Goal: Task Accomplishment & Management: Manage account settings

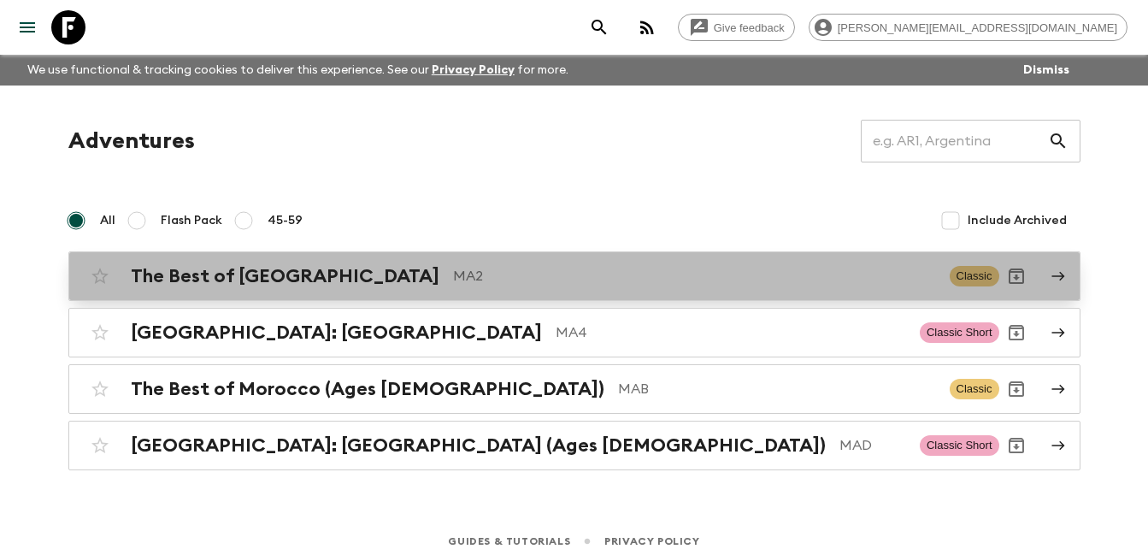
click at [275, 282] on h2 "The Best of [GEOGRAPHIC_DATA]" at bounding box center [285, 276] width 309 height 22
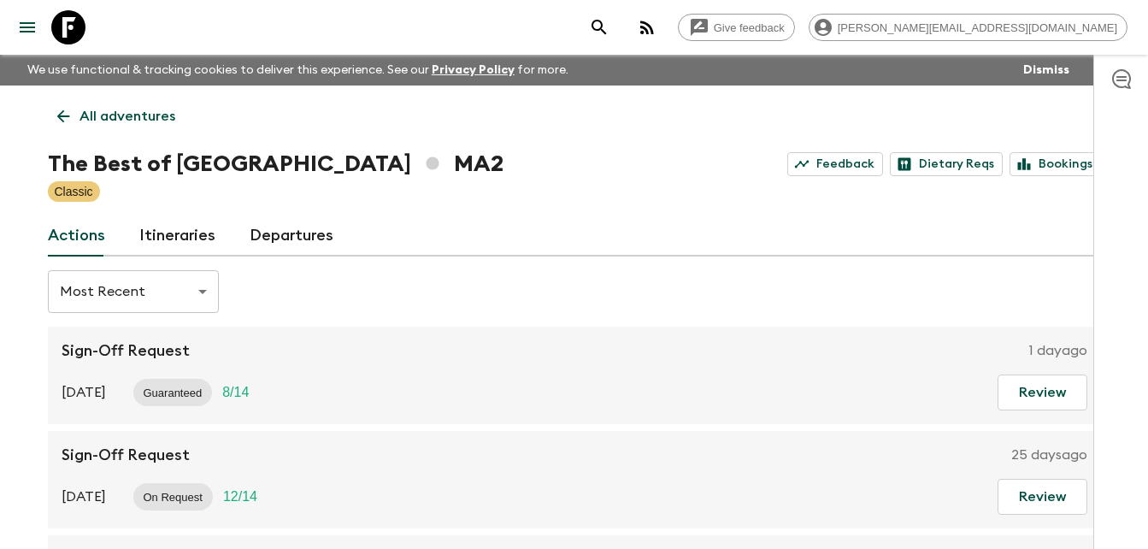
click at [305, 234] on link "Departures" at bounding box center [292, 235] width 84 height 41
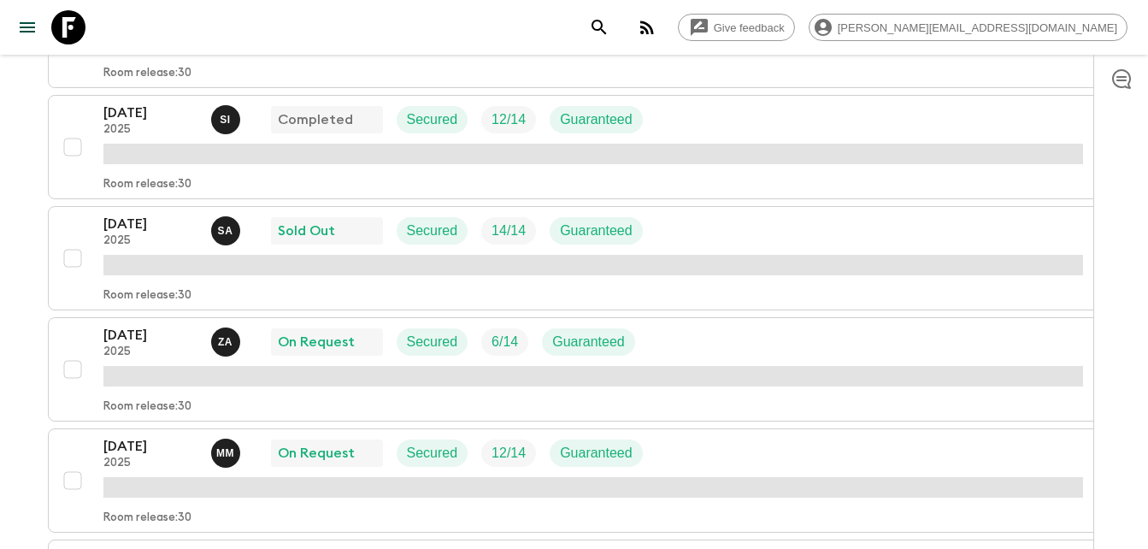
scroll to position [445, 0]
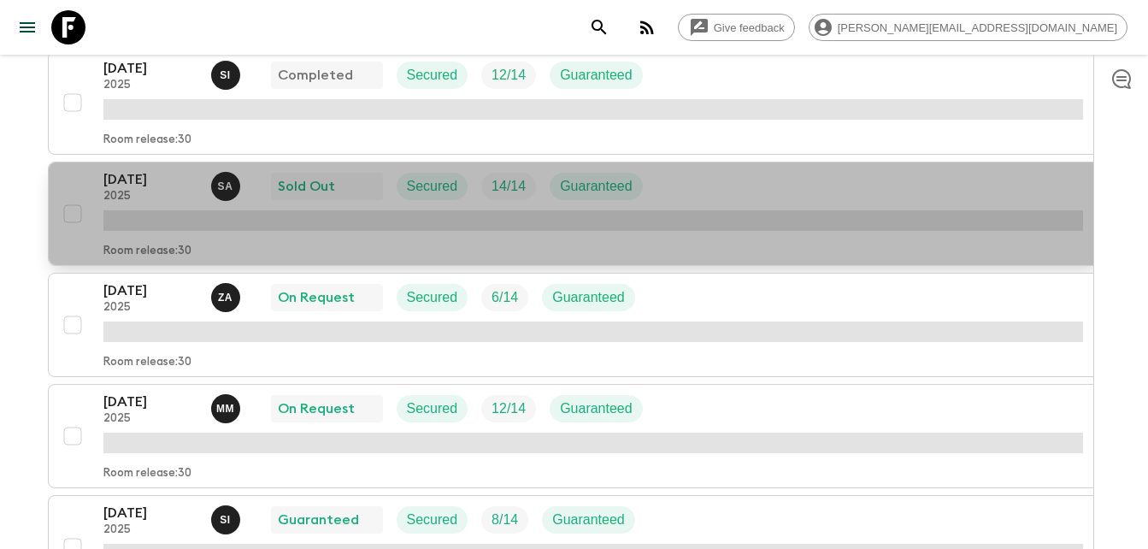
click at [125, 177] on p "[DATE]" at bounding box center [150, 179] width 94 height 21
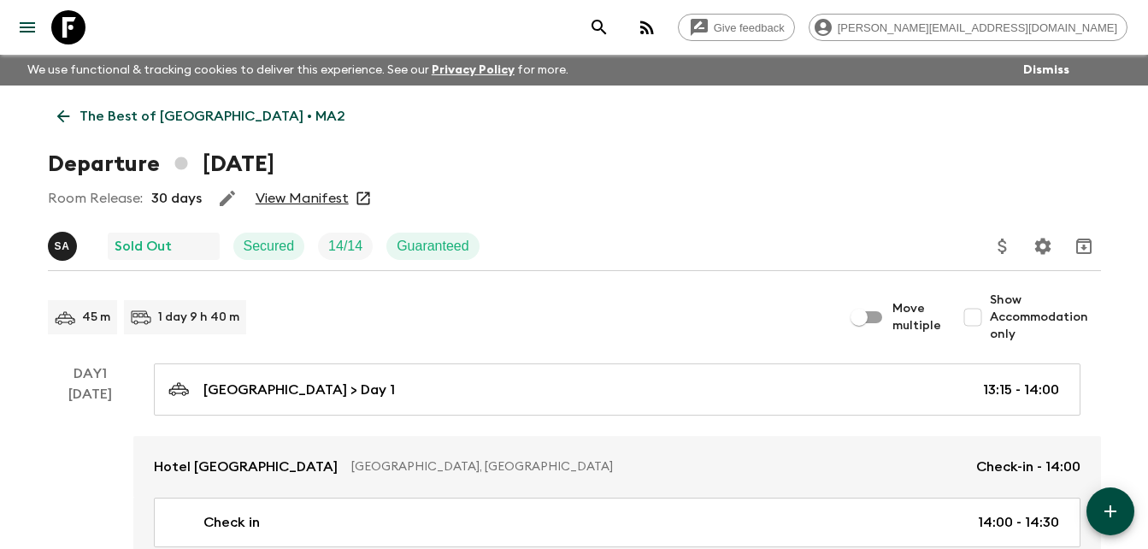
click at [304, 202] on link "View Manifest" at bounding box center [302, 198] width 93 height 17
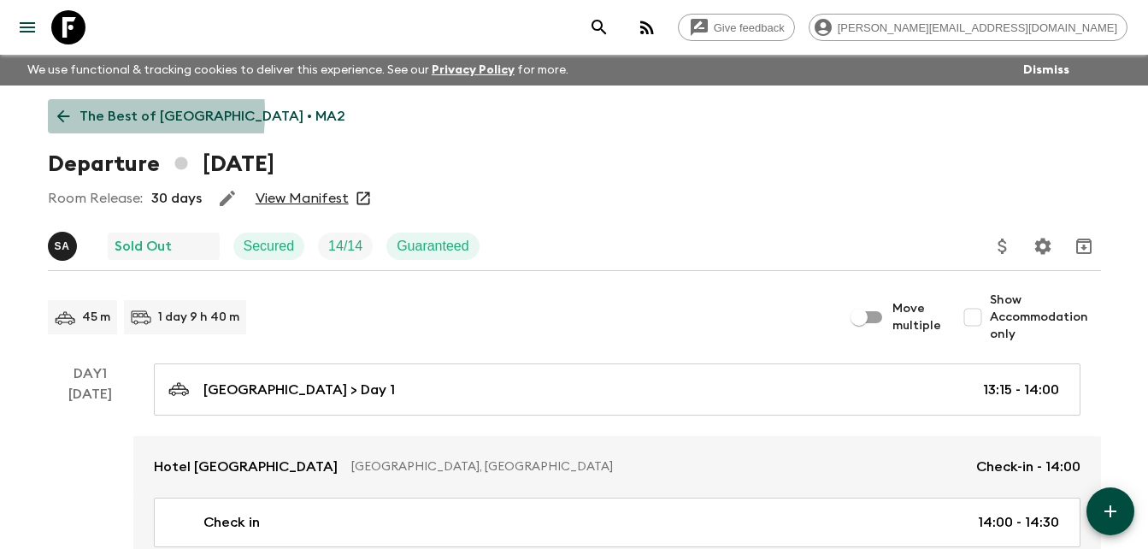
click at [56, 113] on icon at bounding box center [63, 116] width 19 height 19
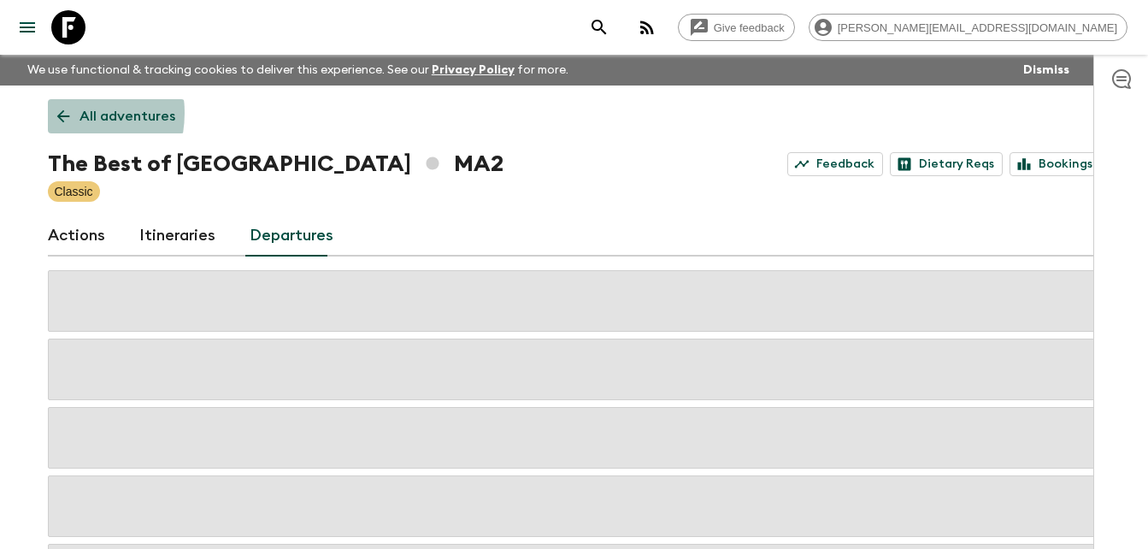
click at [56, 113] on icon at bounding box center [63, 116] width 19 height 19
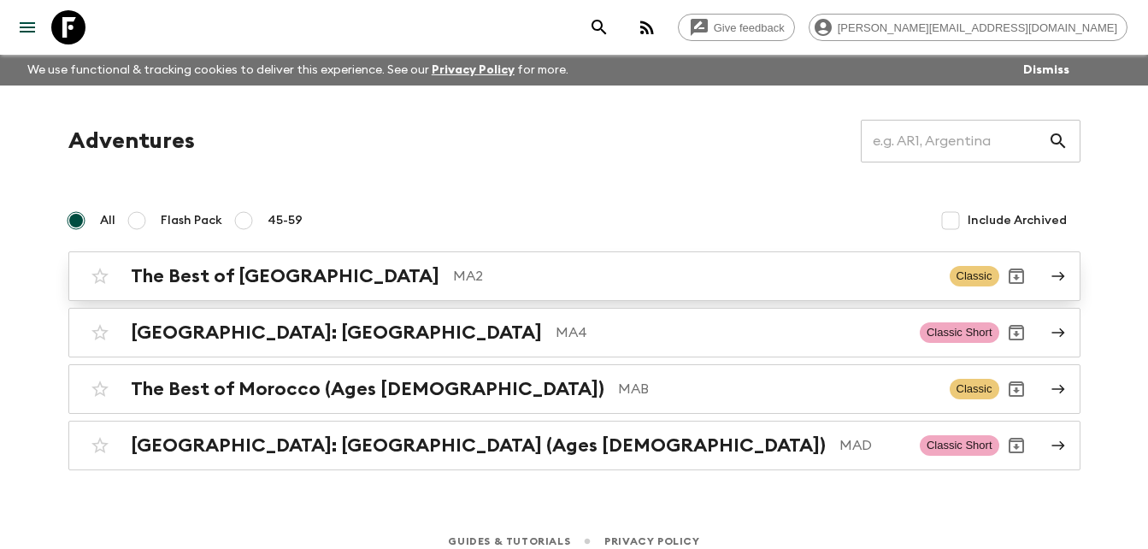
click at [250, 275] on h2 "The Best of [GEOGRAPHIC_DATA]" at bounding box center [285, 276] width 309 height 22
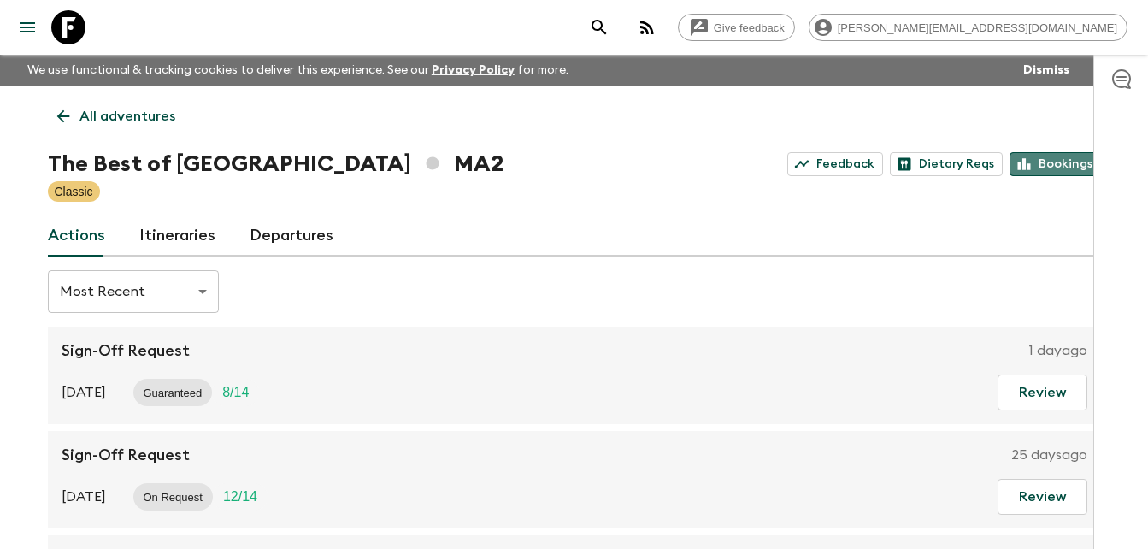
click at [1067, 163] on link "Bookings" at bounding box center [1054, 164] width 91 height 24
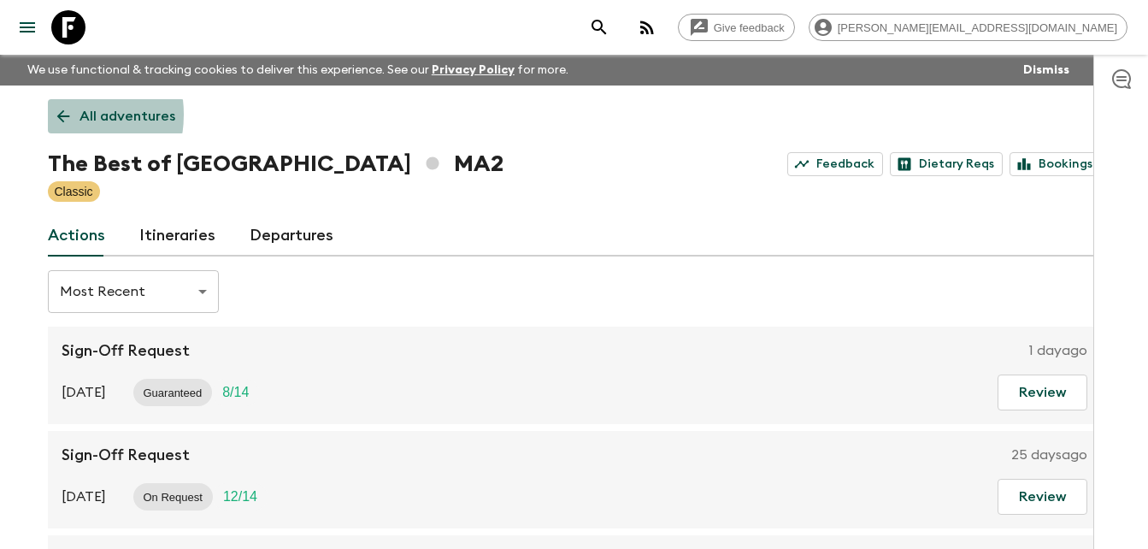
click at [58, 115] on icon at bounding box center [63, 116] width 19 height 19
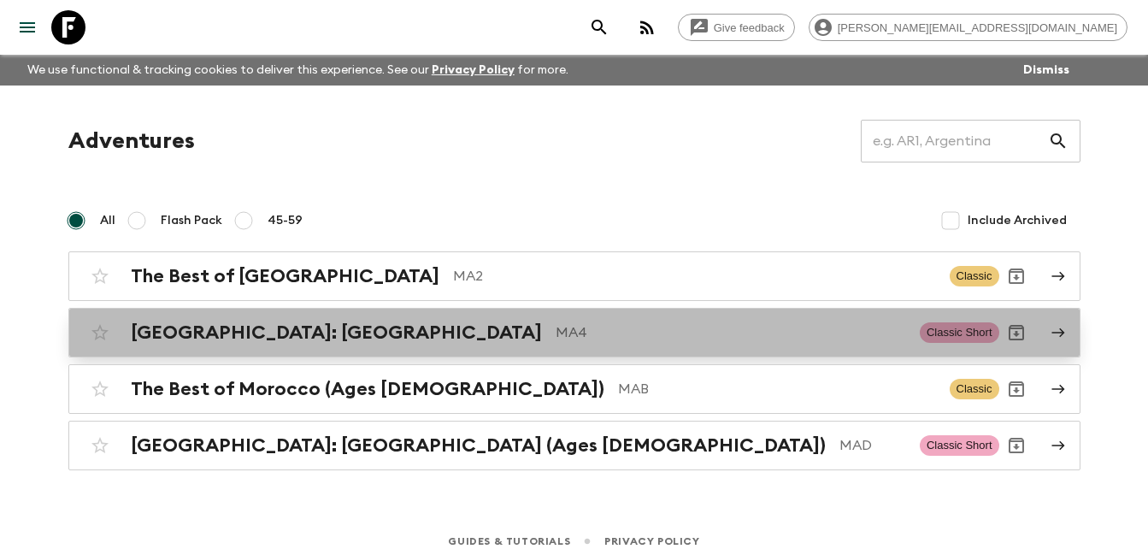
click at [256, 330] on h2 "[GEOGRAPHIC_DATA]: [GEOGRAPHIC_DATA]" at bounding box center [336, 332] width 411 height 22
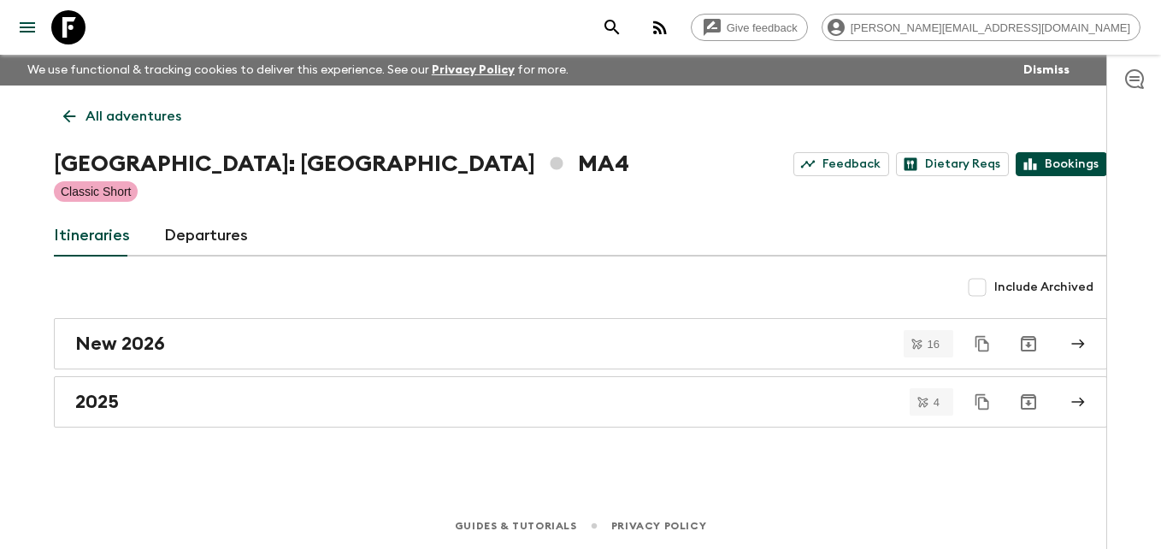
click at [1076, 162] on link "Bookings" at bounding box center [1060, 164] width 91 height 24
